Goal: Information Seeking & Learning: Learn about a topic

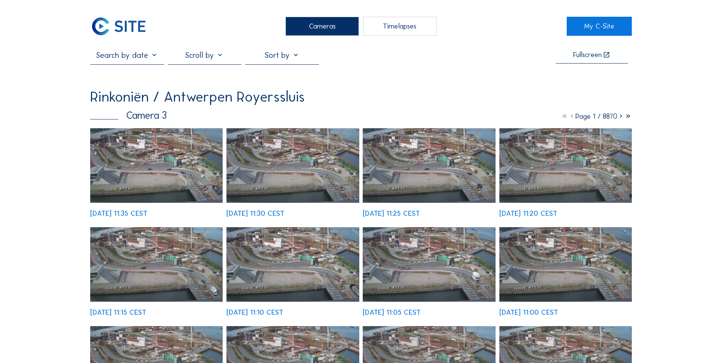
click at [142, 32] on img at bounding box center [118, 26] width 57 height 19
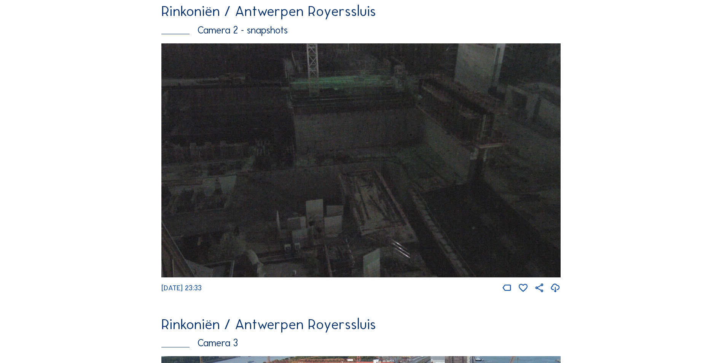
scroll to position [916, 0]
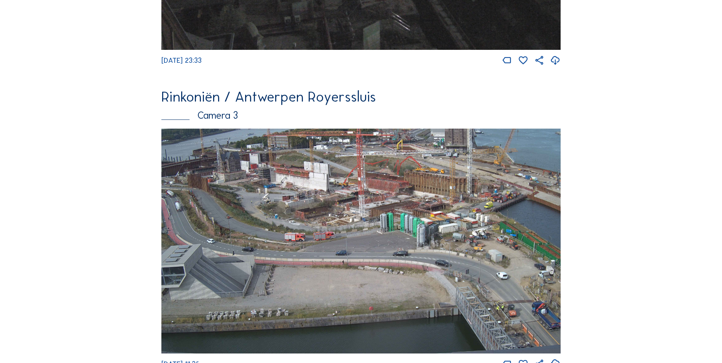
click at [482, 204] on img at bounding box center [360, 241] width 399 height 224
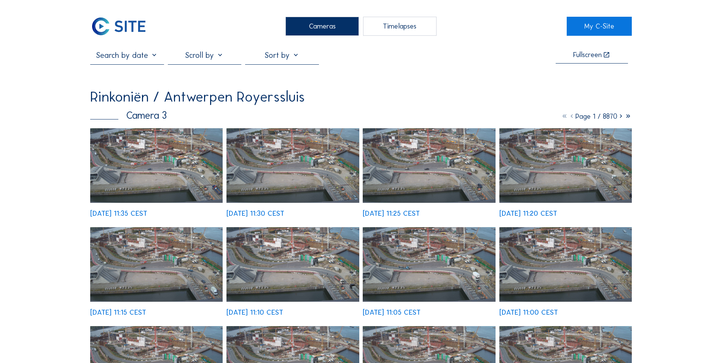
click at [203, 167] on img at bounding box center [156, 165] width 132 height 75
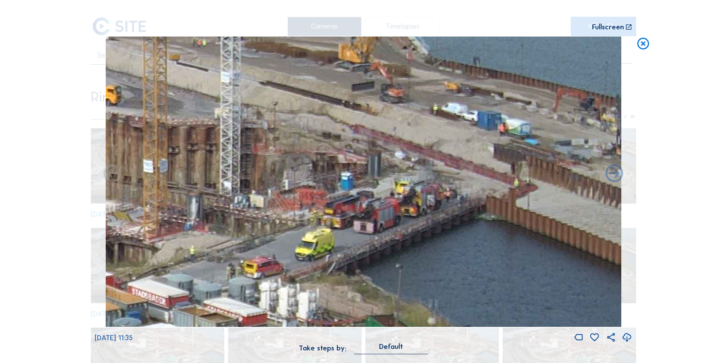
drag, startPoint x: 587, startPoint y: 97, endPoint x: 465, endPoint y: 157, distance: 136.4
click at [465, 157] on img at bounding box center [364, 182] width 516 height 290
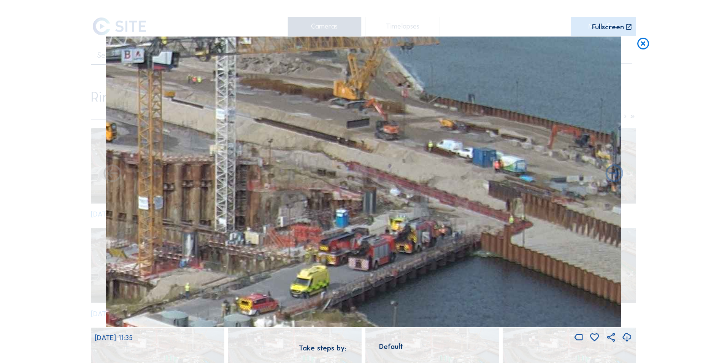
drag, startPoint x: 452, startPoint y: 109, endPoint x: 447, endPoint y: 146, distance: 37.2
click at [447, 146] on img at bounding box center [364, 182] width 516 height 290
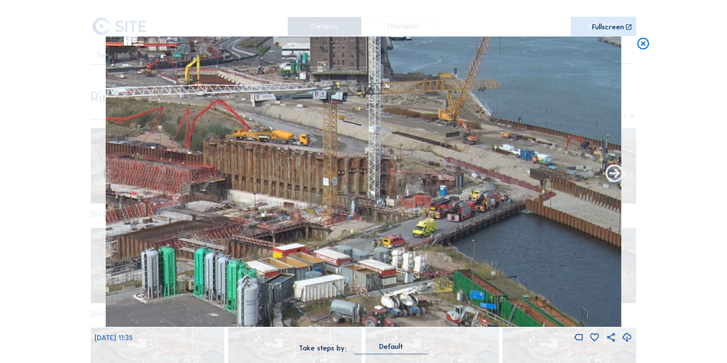
click at [612, 173] on icon at bounding box center [614, 174] width 21 height 21
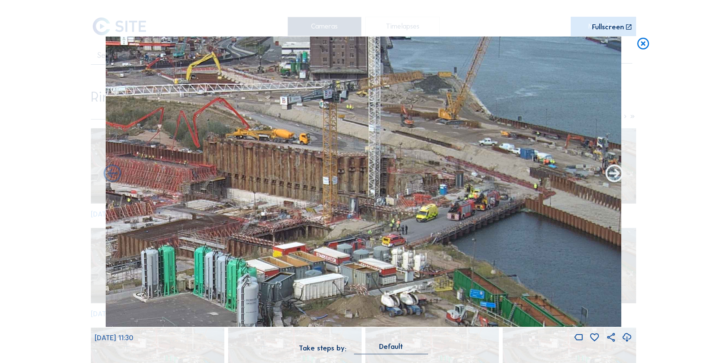
click at [612, 173] on icon at bounding box center [614, 174] width 21 height 21
click at [613, 173] on icon at bounding box center [614, 174] width 21 height 21
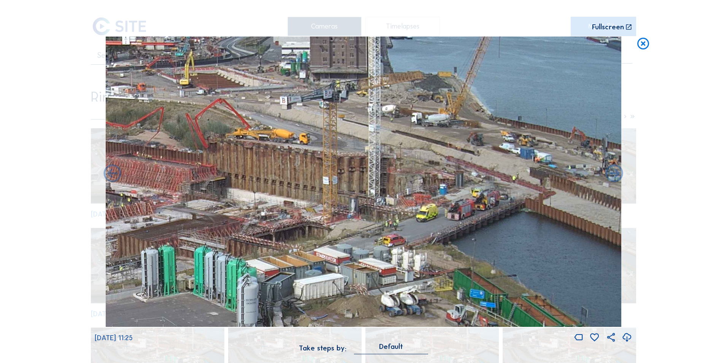
click at [613, 173] on icon at bounding box center [614, 174] width 21 height 21
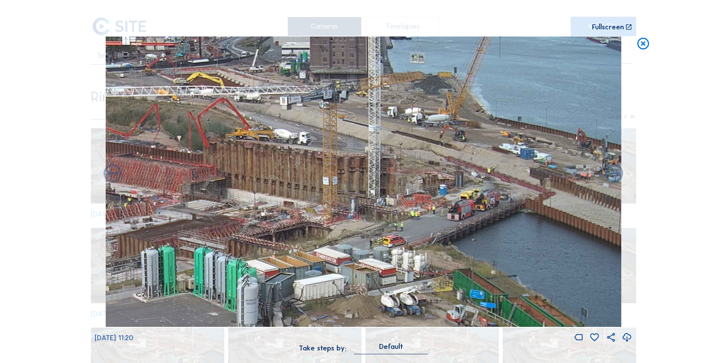
click at [613, 173] on icon at bounding box center [614, 174] width 21 height 21
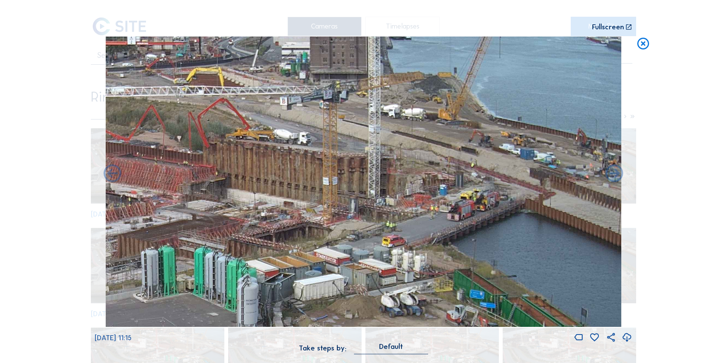
click at [613, 173] on icon at bounding box center [614, 174] width 21 height 21
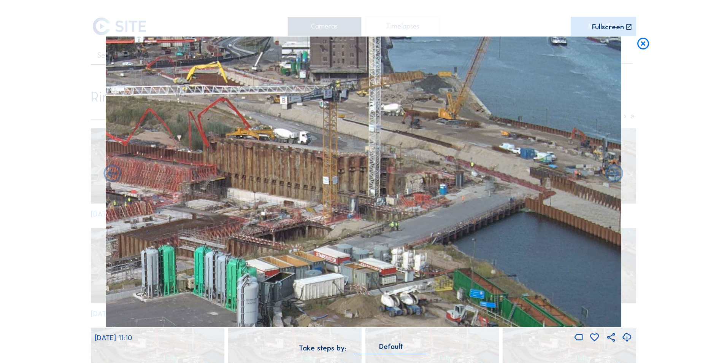
click at [613, 173] on icon at bounding box center [614, 174] width 21 height 21
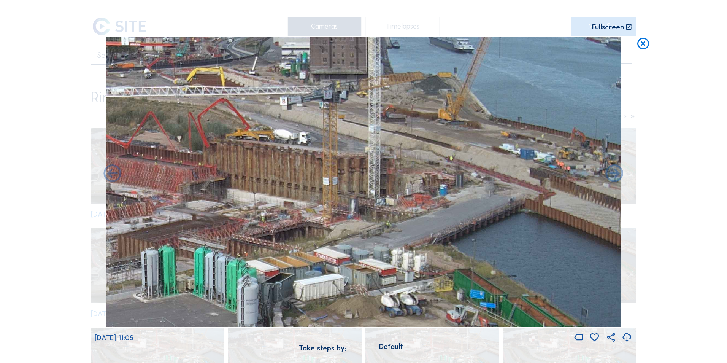
click at [613, 173] on icon at bounding box center [614, 174] width 21 height 21
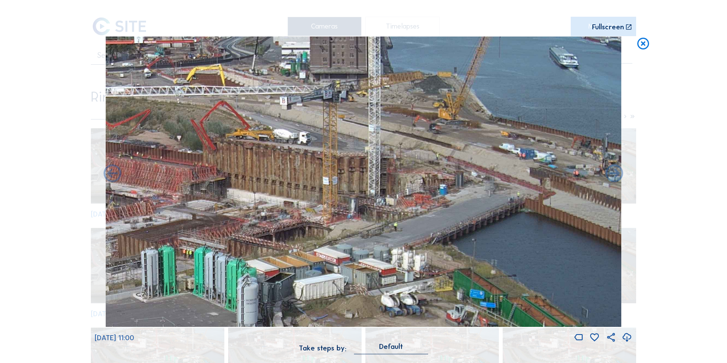
click at [613, 173] on icon at bounding box center [614, 174] width 21 height 21
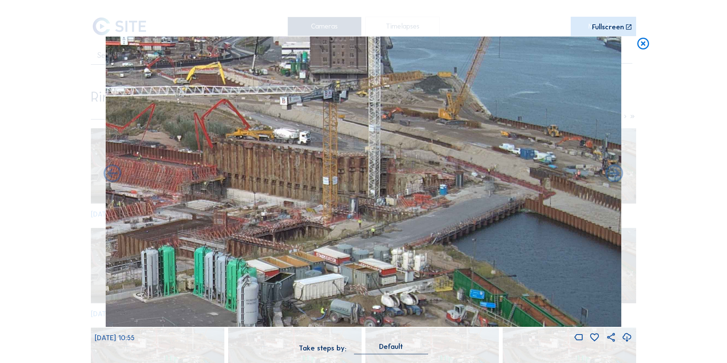
click at [613, 173] on icon at bounding box center [614, 174] width 21 height 21
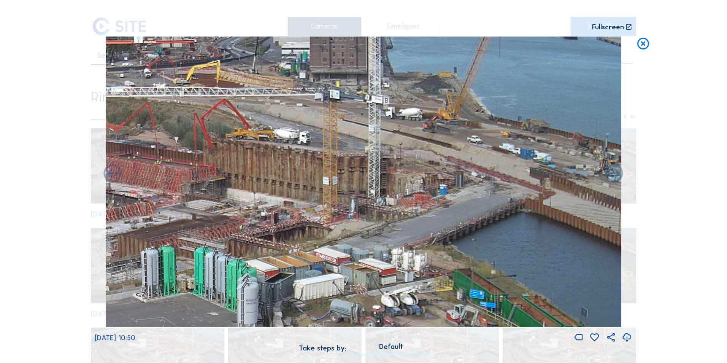
click at [613, 173] on icon at bounding box center [614, 174] width 21 height 21
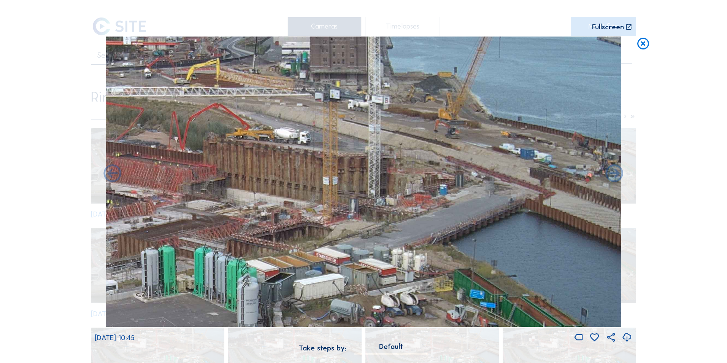
click at [613, 173] on icon at bounding box center [614, 174] width 21 height 21
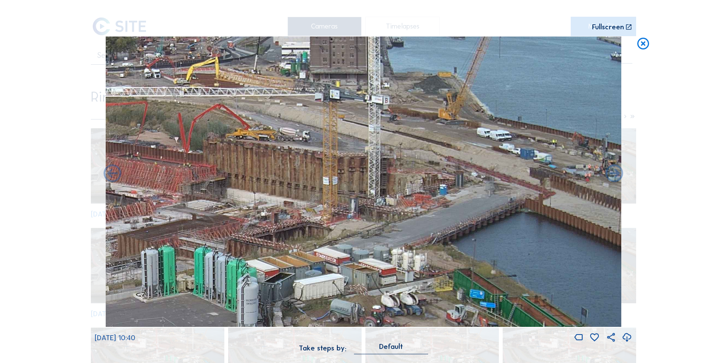
click at [613, 173] on icon at bounding box center [614, 174] width 21 height 21
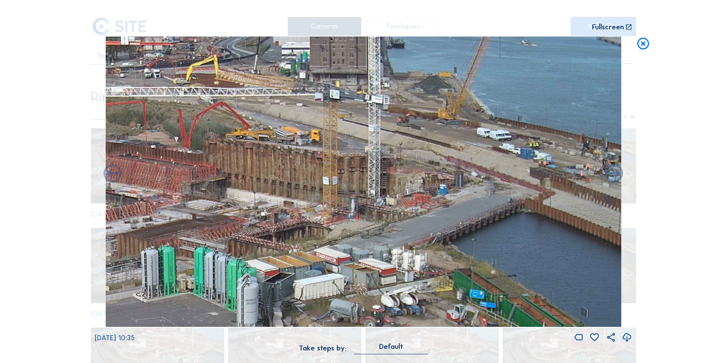
click at [613, 173] on icon at bounding box center [614, 174] width 21 height 21
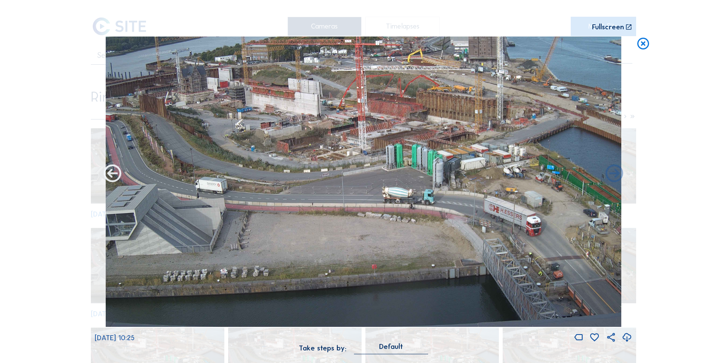
click at [116, 172] on icon at bounding box center [112, 174] width 21 height 21
click at [111, 168] on icon at bounding box center [112, 174] width 21 height 21
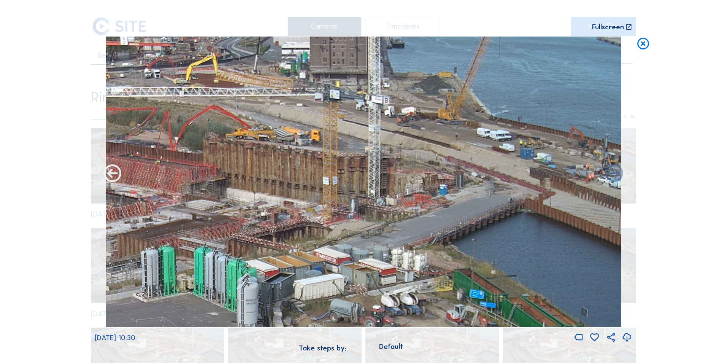
click at [111, 170] on icon at bounding box center [112, 174] width 21 height 21
click at [112, 176] on icon at bounding box center [112, 174] width 21 height 21
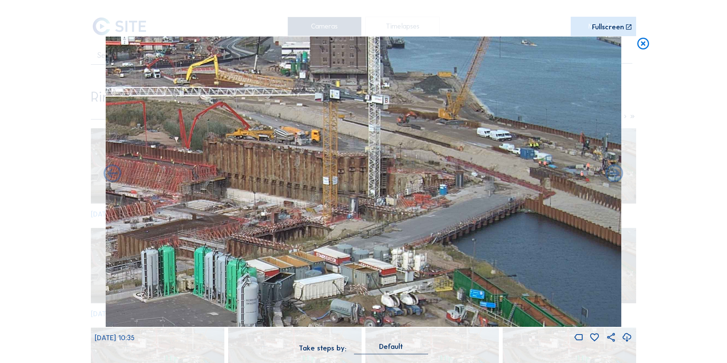
click at [112, 176] on icon at bounding box center [112, 174] width 21 height 21
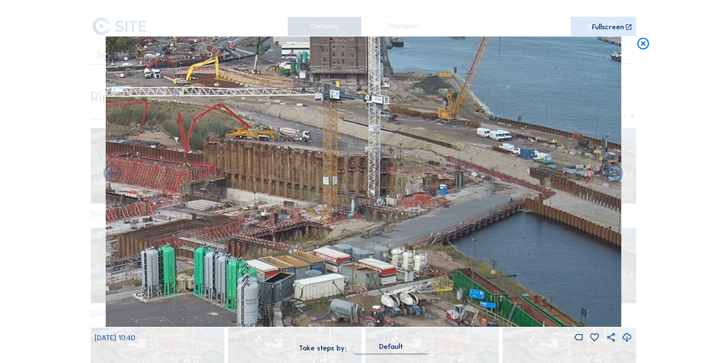
click at [112, 176] on icon at bounding box center [112, 174] width 21 height 21
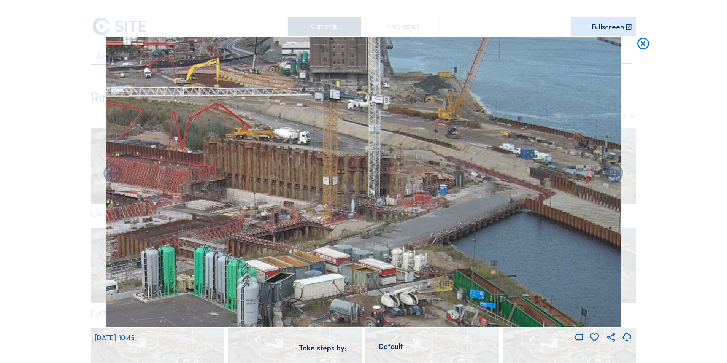
click at [112, 176] on icon at bounding box center [112, 174] width 21 height 21
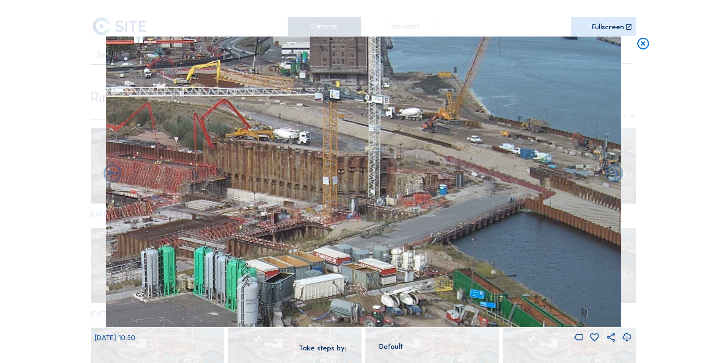
click at [112, 176] on icon at bounding box center [112, 174] width 21 height 21
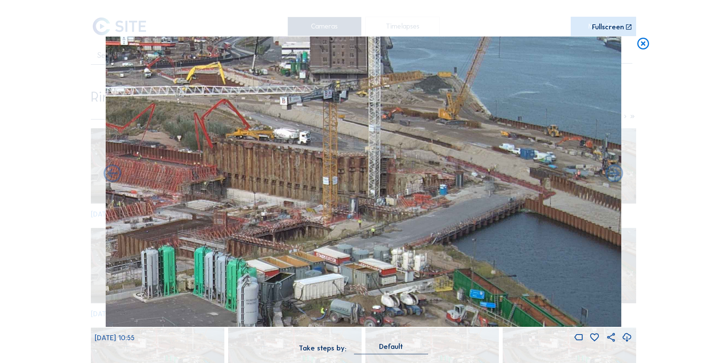
click at [112, 176] on icon at bounding box center [112, 174] width 21 height 21
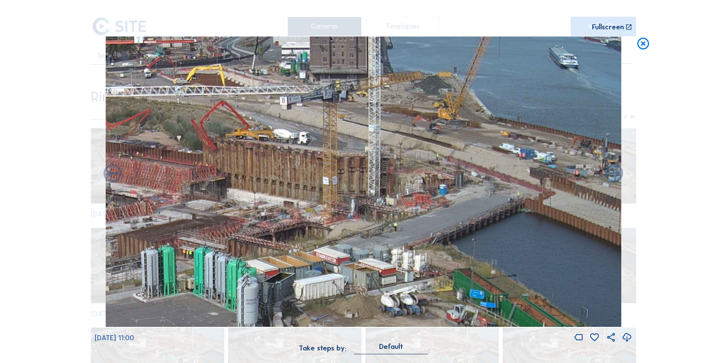
click at [112, 176] on icon at bounding box center [112, 174] width 21 height 21
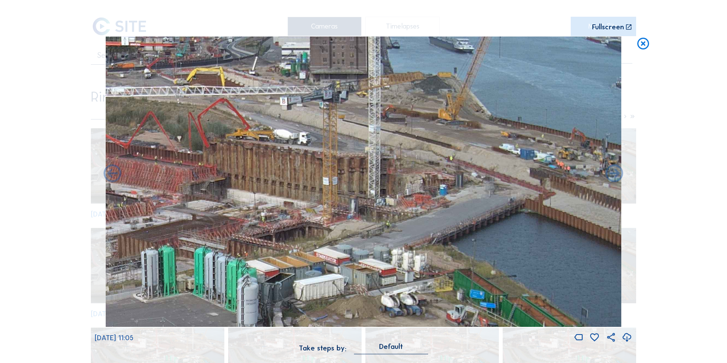
click at [112, 176] on icon at bounding box center [112, 174] width 21 height 21
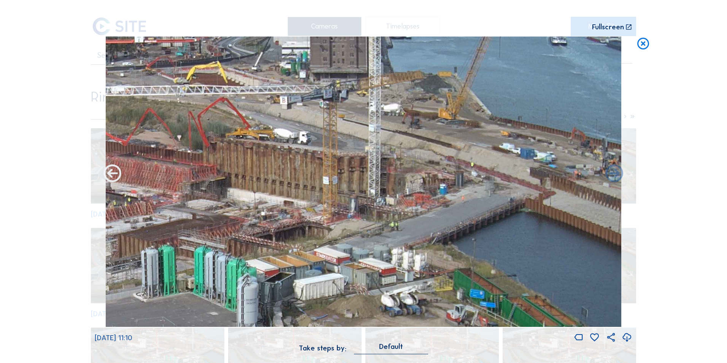
click at [113, 176] on icon at bounding box center [112, 174] width 21 height 21
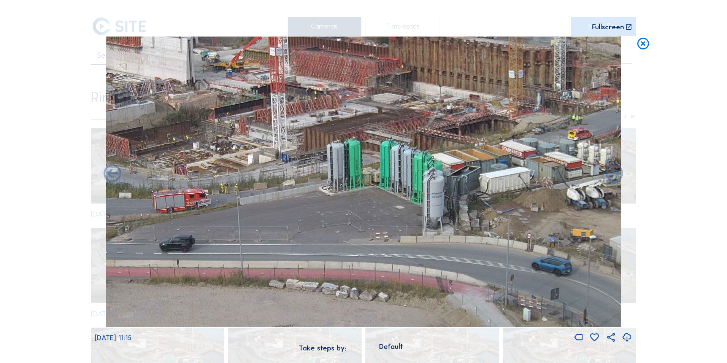
drag, startPoint x: 273, startPoint y: 248, endPoint x: 459, endPoint y: 141, distance: 214.5
click at [459, 141] on img at bounding box center [364, 182] width 516 height 290
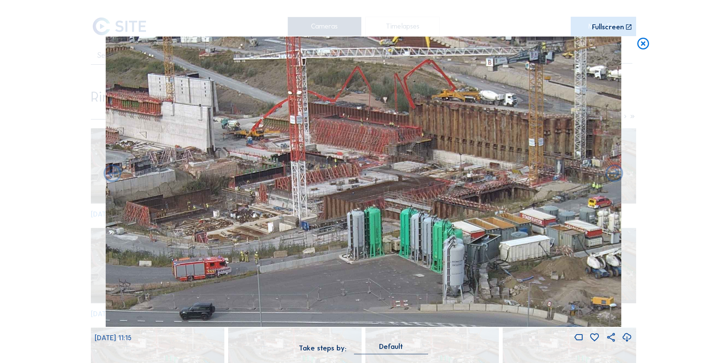
drag, startPoint x: 273, startPoint y: 189, endPoint x: 251, endPoint y: 257, distance: 71.5
click at [251, 257] on img at bounding box center [364, 182] width 516 height 290
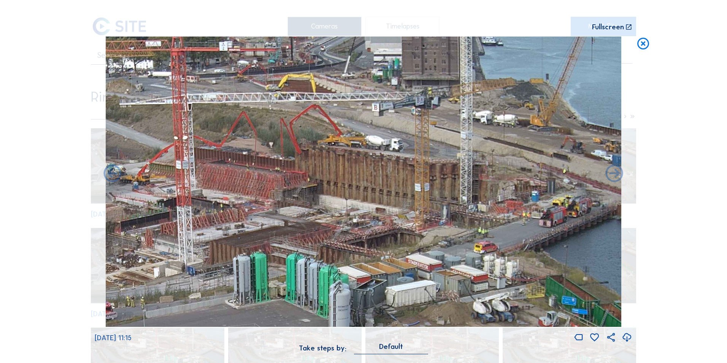
drag, startPoint x: 557, startPoint y: 176, endPoint x: 485, endPoint y: 233, distance: 92.1
click at [485, 233] on img at bounding box center [364, 182] width 516 height 290
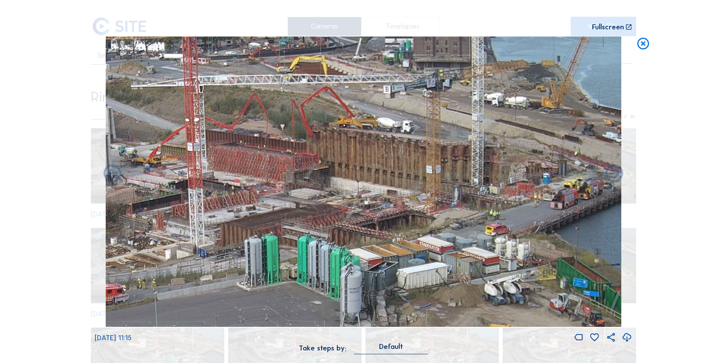
drag, startPoint x: 451, startPoint y: 279, endPoint x: 462, endPoint y: 261, distance: 21.2
click at [462, 261] on img at bounding box center [364, 182] width 516 height 290
click at [114, 174] on icon at bounding box center [112, 174] width 21 height 21
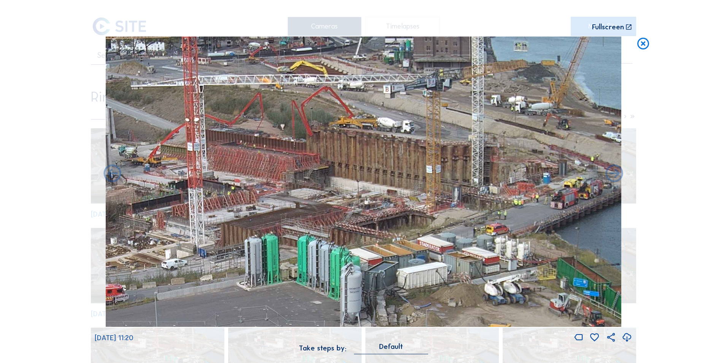
click at [114, 174] on icon at bounding box center [112, 174] width 21 height 21
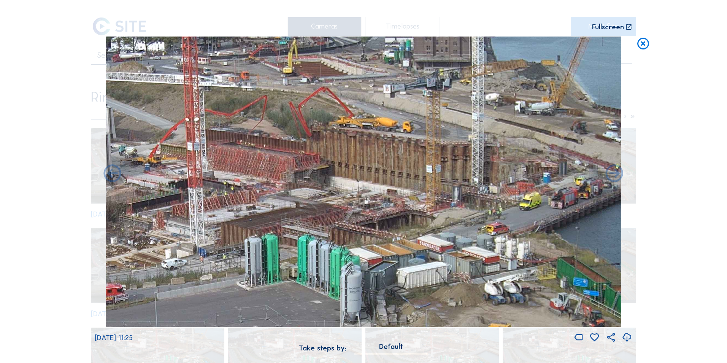
click at [114, 174] on icon at bounding box center [112, 174] width 21 height 21
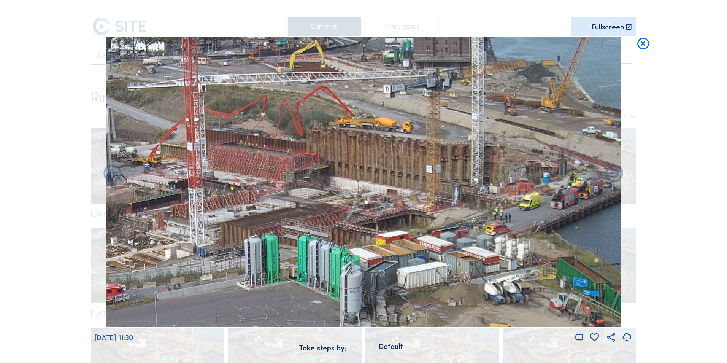
click at [642, 46] on icon at bounding box center [643, 44] width 14 height 14
